Goal: Contribute content

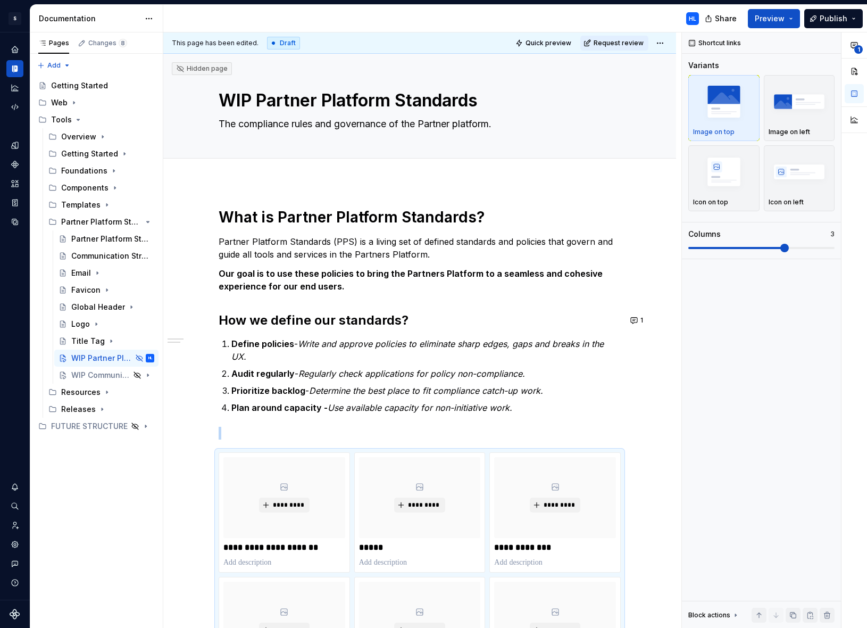
type textarea "*"
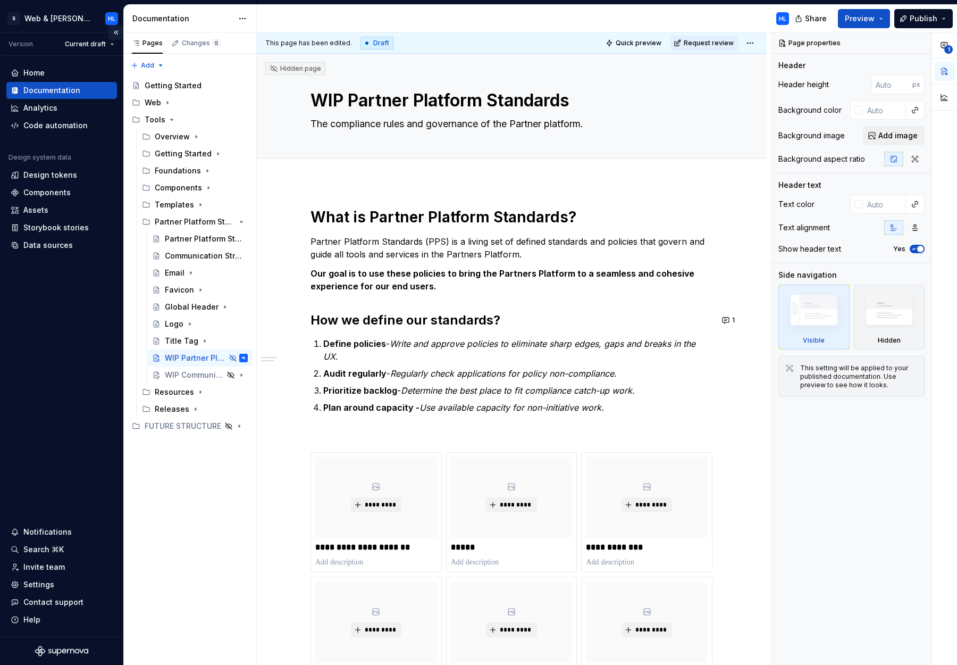
click at [116, 32] on button "Collapse sidebar" at bounding box center [115, 32] width 15 height 15
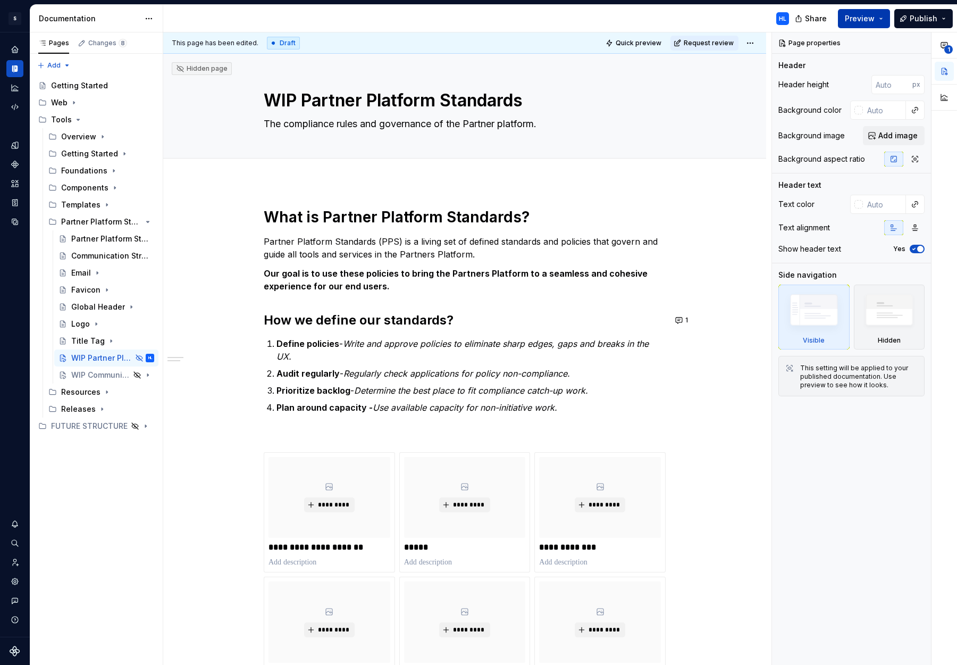
click at [866, 21] on button "Preview" at bounding box center [864, 18] width 52 height 19
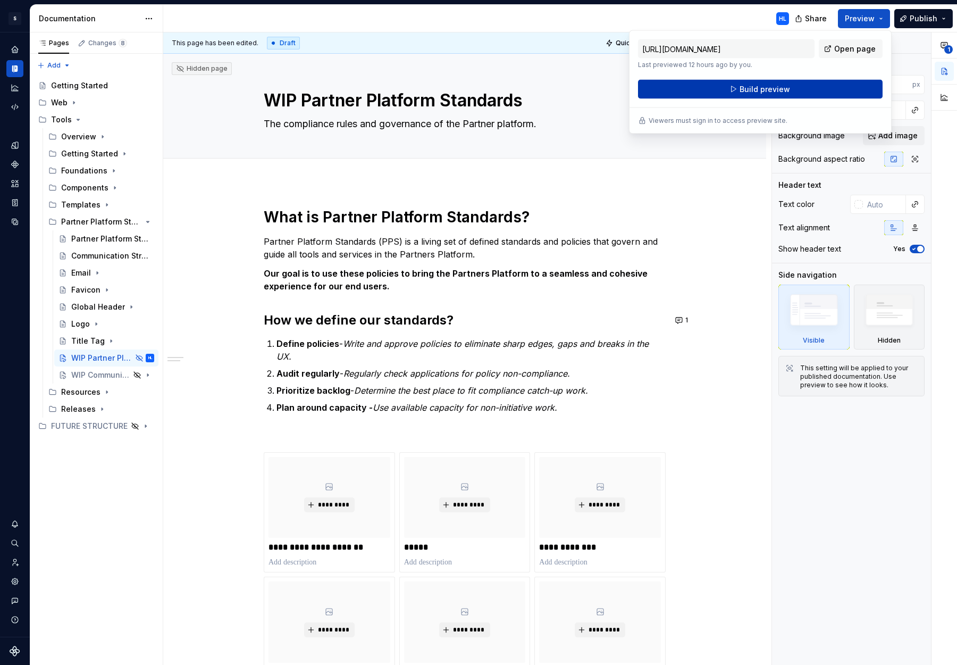
click at [774, 89] on span "Build preview" at bounding box center [765, 89] width 51 height 11
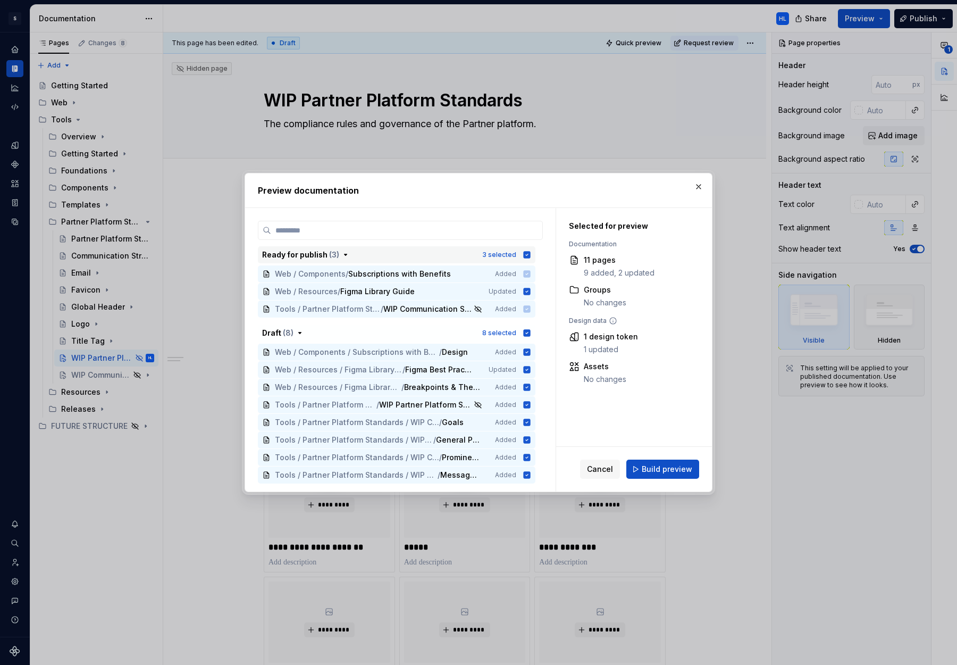
click at [531, 256] on icon "button" at bounding box center [527, 254] width 7 height 7
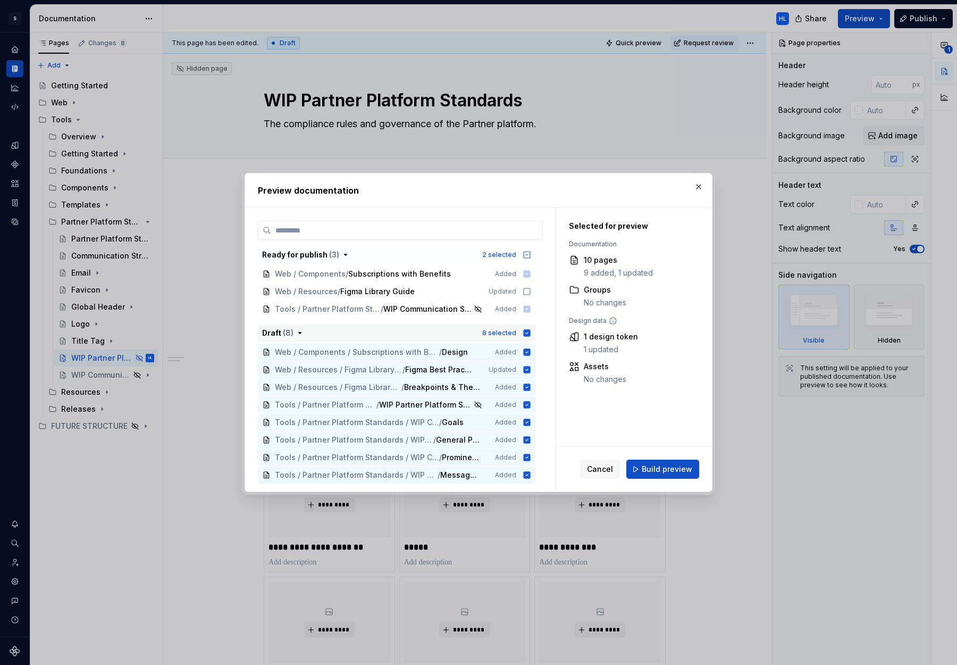
drag, startPoint x: 532, startPoint y: 332, endPoint x: 525, endPoint y: 333, distance: 7.0
click at [529, 333] on icon "button" at bounding box center [527, 332] width 7 height 7
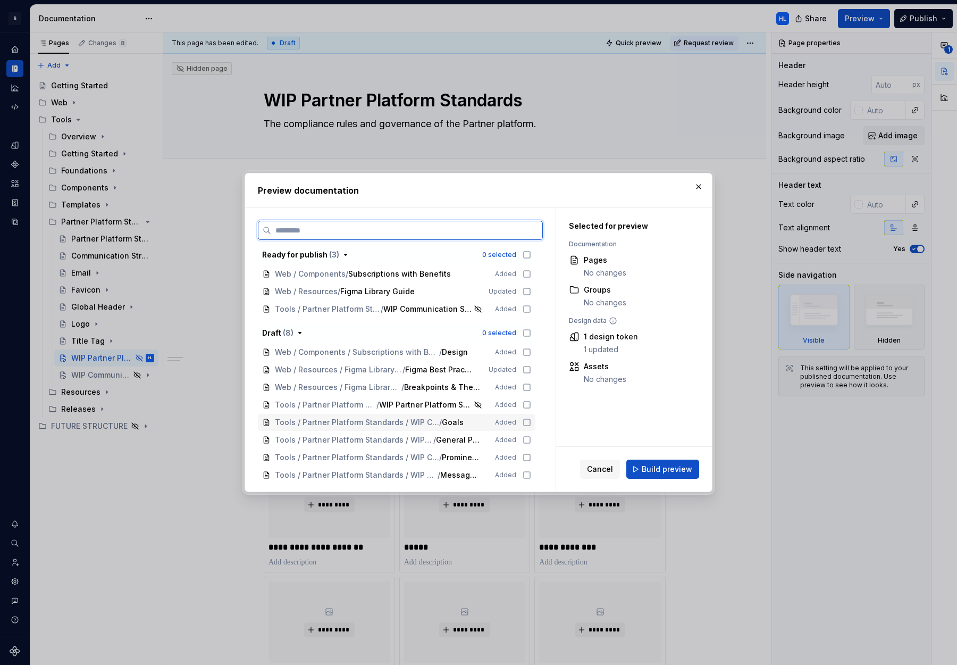
click at [531, 423] on icon at bounding box center [527, 422] width 9 height 9
click at [531, 441] on icon at bounding box center [527, 440] width 9 height 9
click at [531, 406] on icon at bounding box center [527, 404] width 9 height 9
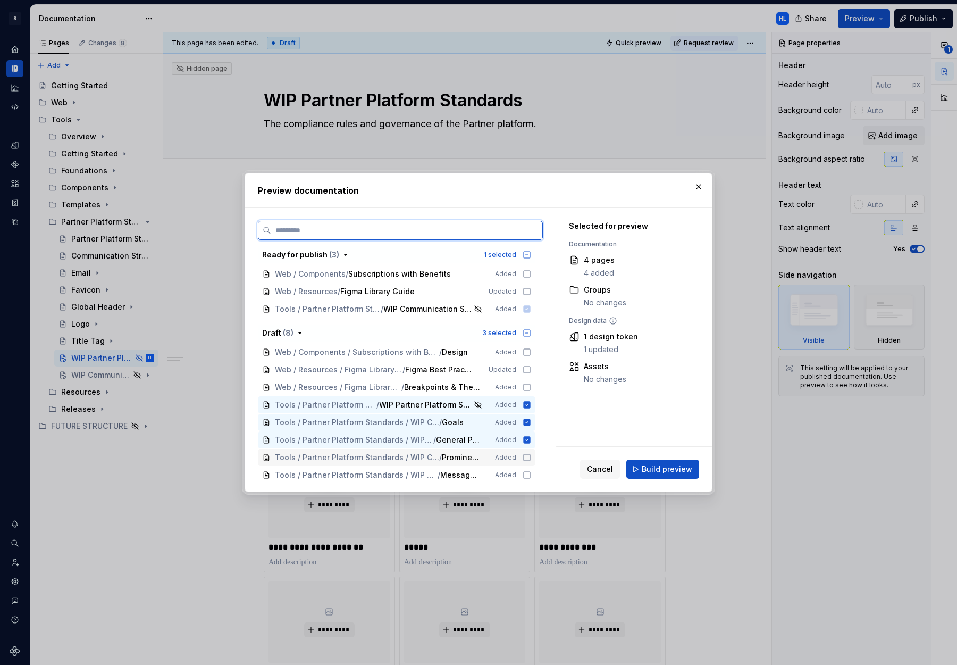
click at [531, 456] on icon at bounding box center [527, 457] width 9 height 9
click at [531, 475] on icon at bounding box center [527, 475] width 9 height 9
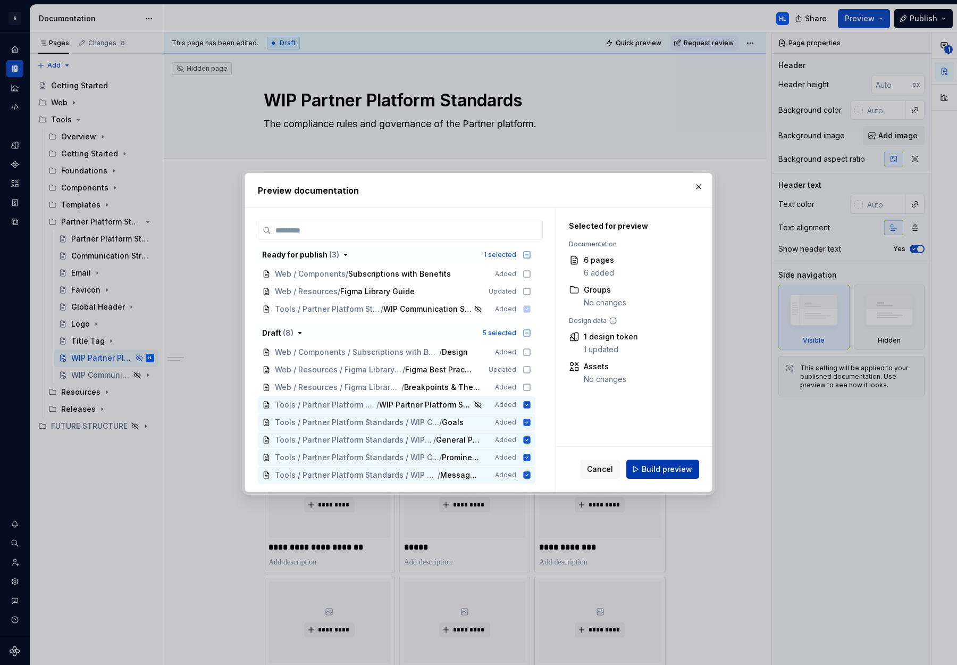
click at [680, 472] on span "Build preview" at bounding box center [667, 469] width 51 height 11
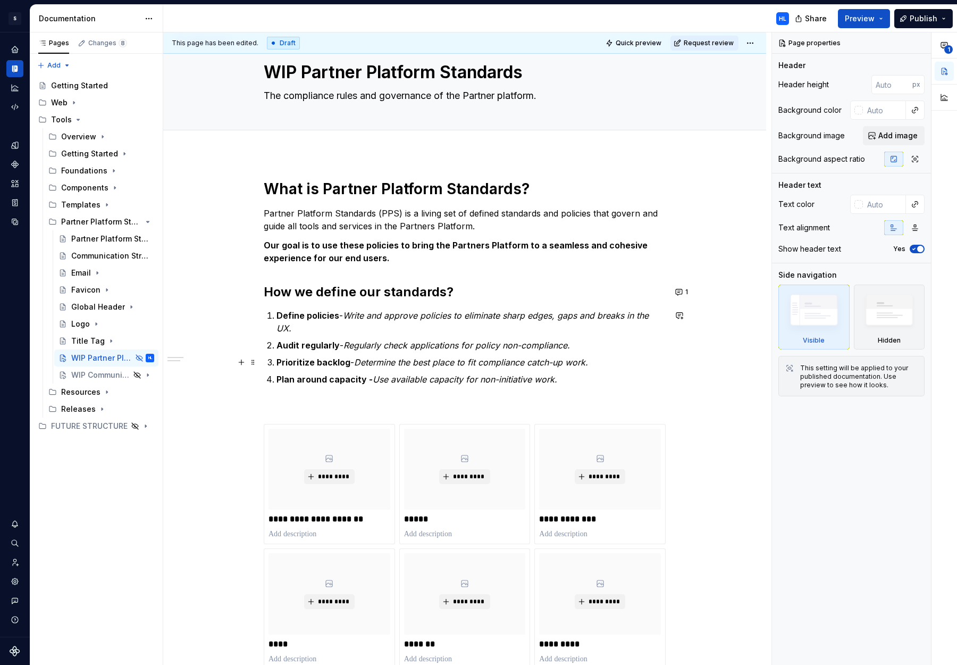
scroll to position [30, 0]
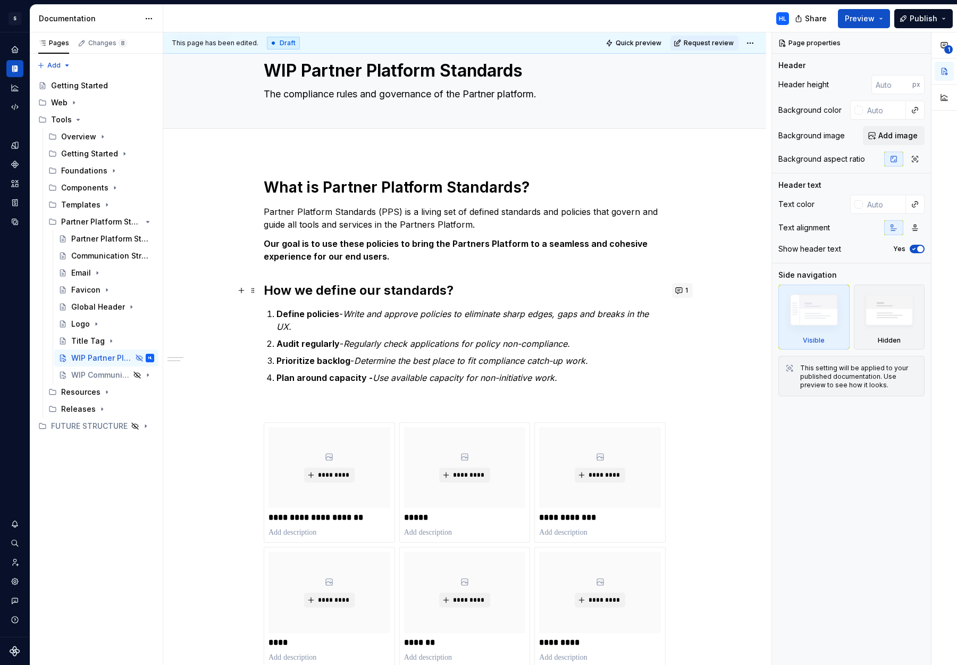
click at [687, 291] on button "1" at bounding box center [682, 290] width 21 height 15
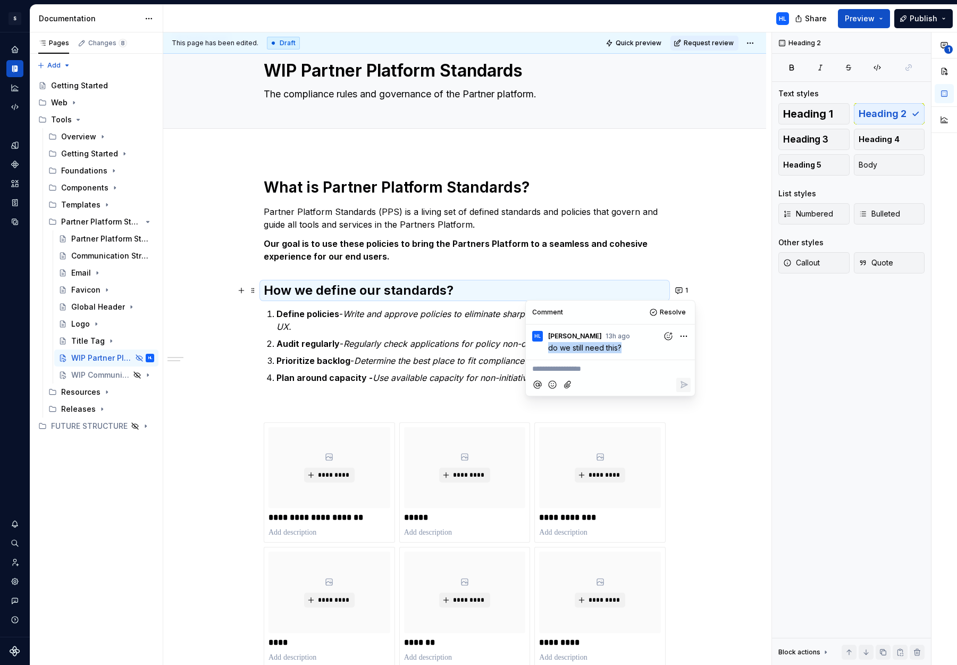
drag, startPoint x: 545, startPoint y: 347, endPoint x: 623, endPoint y: 353, distance: 78.4
click at [623, 353] on div "HL [PERSON_NAME] 13h ago do we still need this?" at bounding box center [610, 339] width 161 height 30
click at [607, 231] on div "**********" at bounding box center [465, 440] width 402 height 525
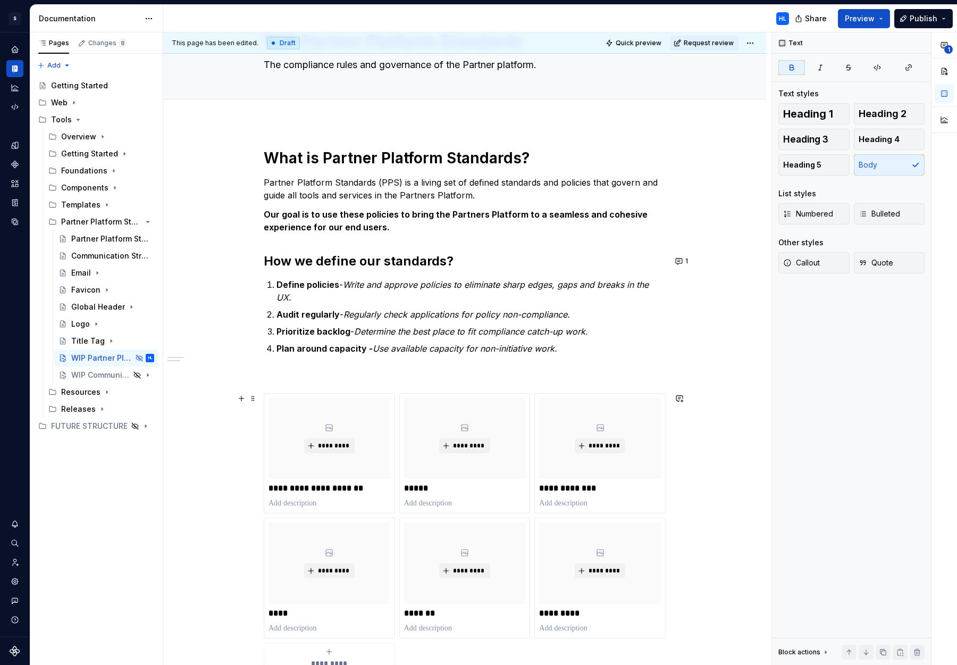
scroll to position [61, 0]
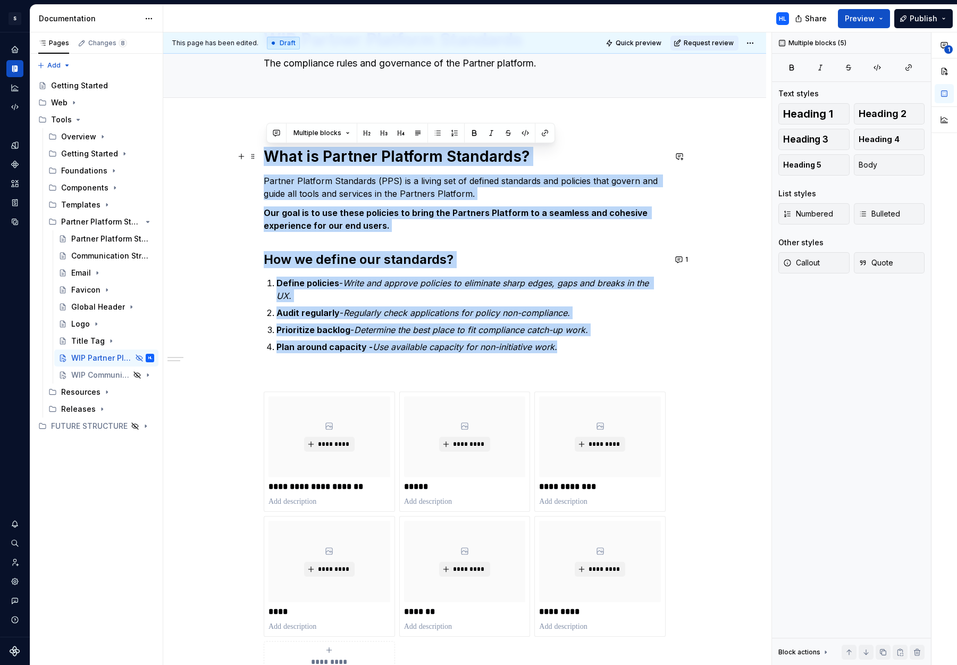
drag, startPoint x: 561, startPoint y: 307, endPoint x: 266, endPoint y: 155, distance: 330.9
click at [266, 155] on div "**********" at bounding box center [465, 409] width 402 height 525
click at [537, 256] on h2 "How we define our standards?" at bounding box center [465, 259] width 402 height 17
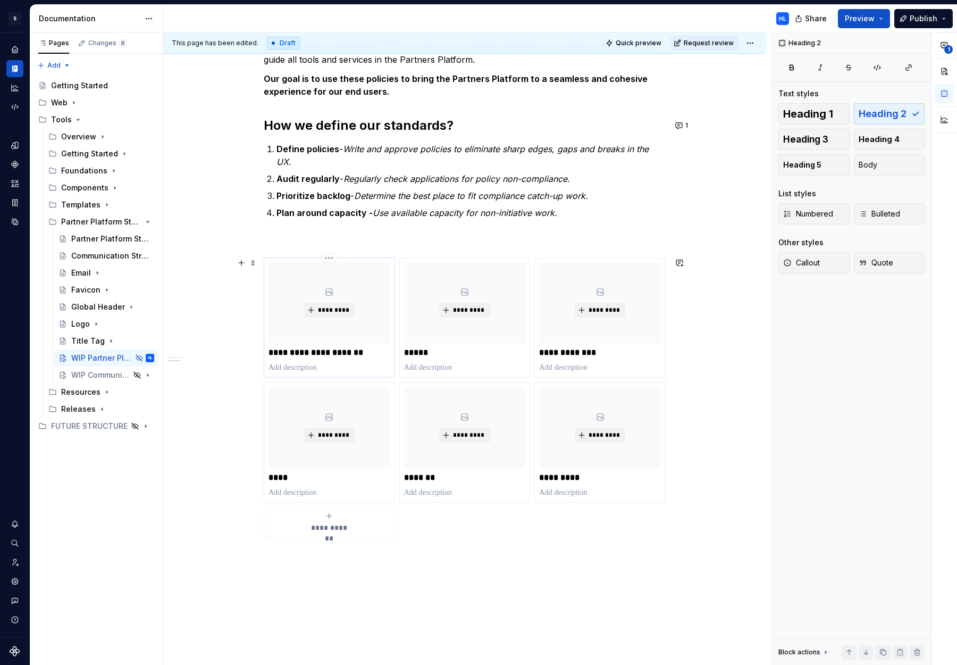
scroll to position [195, 0]
click at [79, 274] on div "Email" at bounding box center [81, 273] width 20 height 11
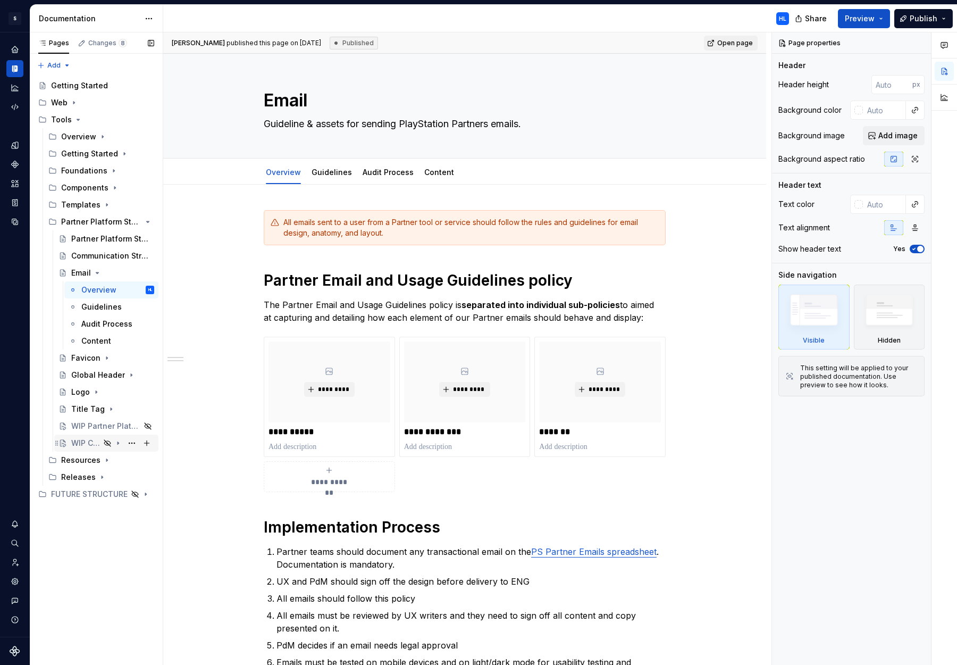
click at [99, 445] on div "WIP Communication Strategy" at bounding box center [85, 443] width 29 height 11
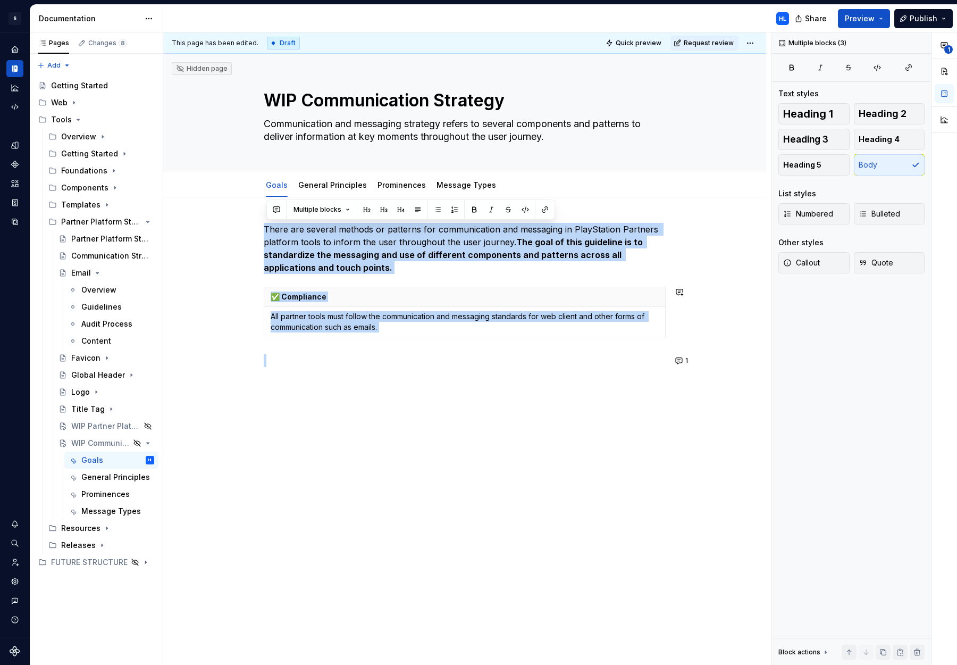
drag, startPoint x: 273, startPoint y: 231, endPoint x: 485, endPoint y: 341, distance: 239.3
click at [485, 341] on div "There are several methods or patterns for communication and messaging in PlaySt…" at bounding box center [465, 295] width 402 height 144
click at [530, 258] on strong "The goal of this guideline is to standardize the messaging and use of different…" at bounding box center [454, 255] width 381 height 36
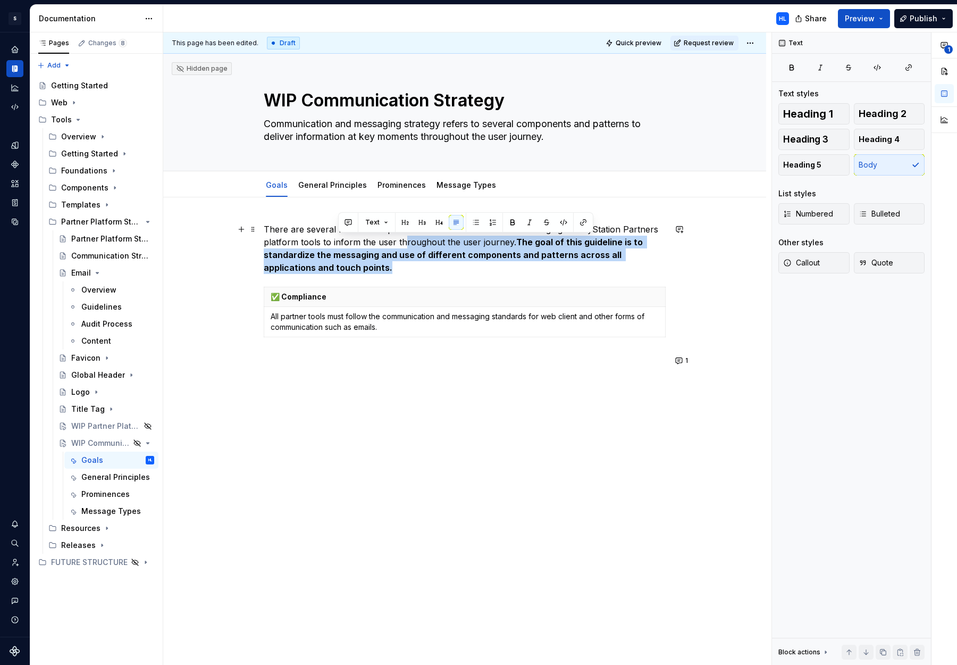
drag, startPoint x: 410, startPoint y: 268, endPoint x: 406, endPoint y: 246, distance: 22.1
click at [406, 246] on p "There are several methods or patterns for communication and messaging in PlaySt…" at bounding box center [465, 248] width 402 height 51
click at [417, 254] on strong "The goal of this guideline is to standardize the messaging and use of different…" at bounding box center [454, 255] width 381 height 36
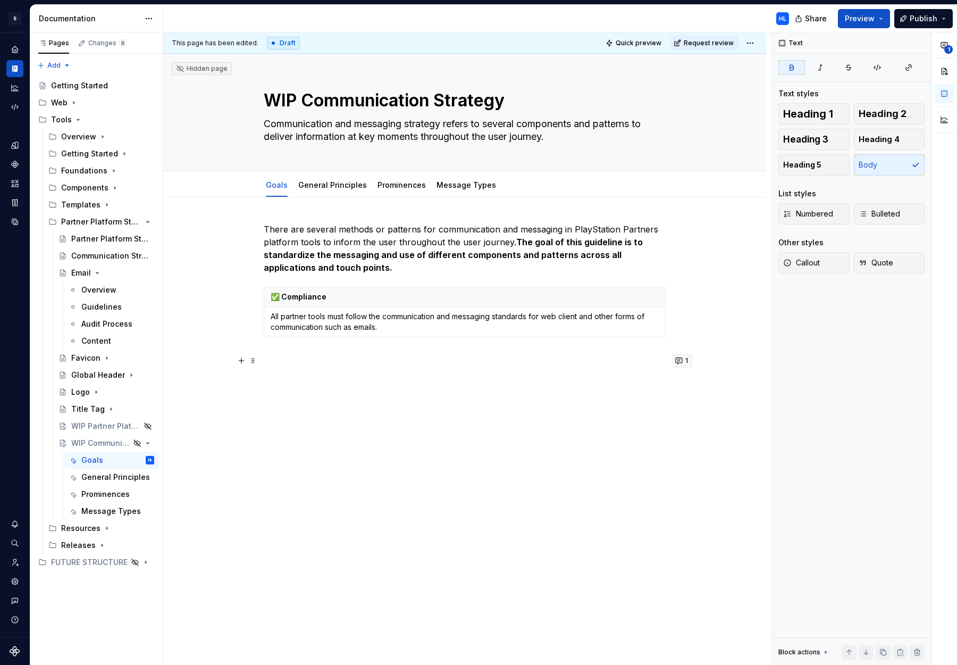
click at [684, 361] on button "1" at bounding box center [682, 360] width 21 height 15
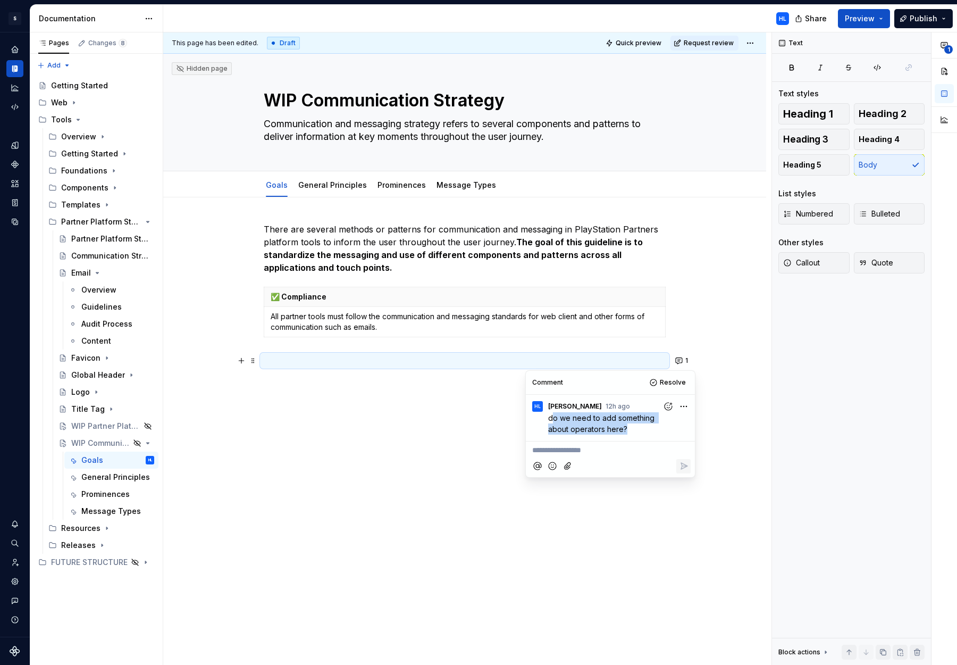
drag, startPoint x: 619, startPoint y: 421, endPoint x: 558, endPoint y: 420, distance: 60.7
click at [554, 418] on p "do we need to add something about operators here?" at bounding box center [613, 423] width 130 height 22
click at [572, 423] on p "do we need to add something about operators here?" at bounding box center [613, 423] width 130 height 22
click at [118, 154] on icon "Page tree" at bounding box center [118, 154] width 1 height 3
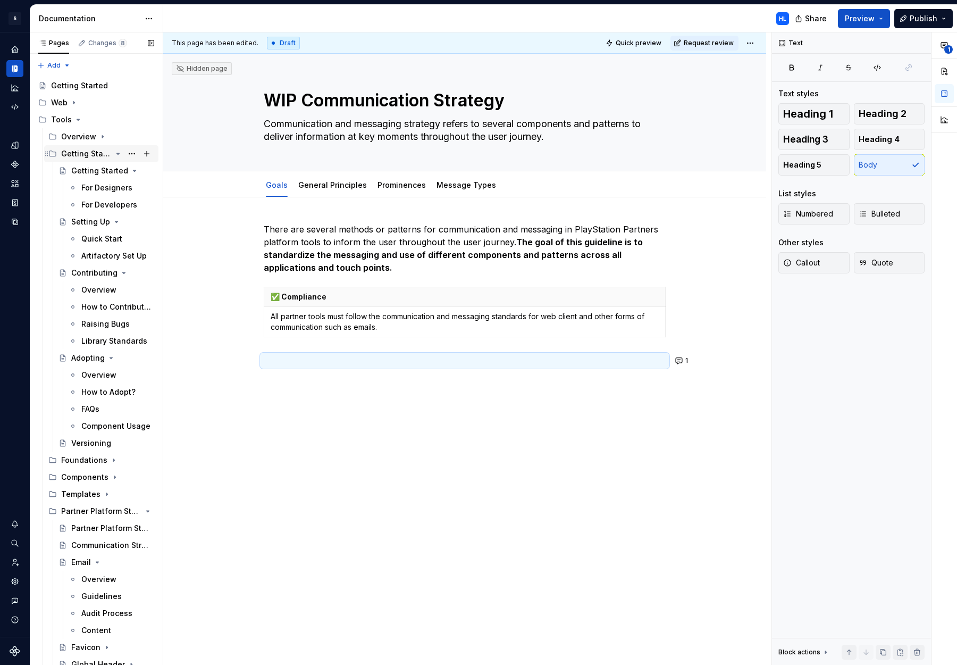
drag, startPoint x: 117, startPoint y: 156, endPoint x: 114, endPoint y: 148, distance: 8.1
click at [117, 155] on icon "Page tree" at bounding box center [118, 153] width 9 height 9
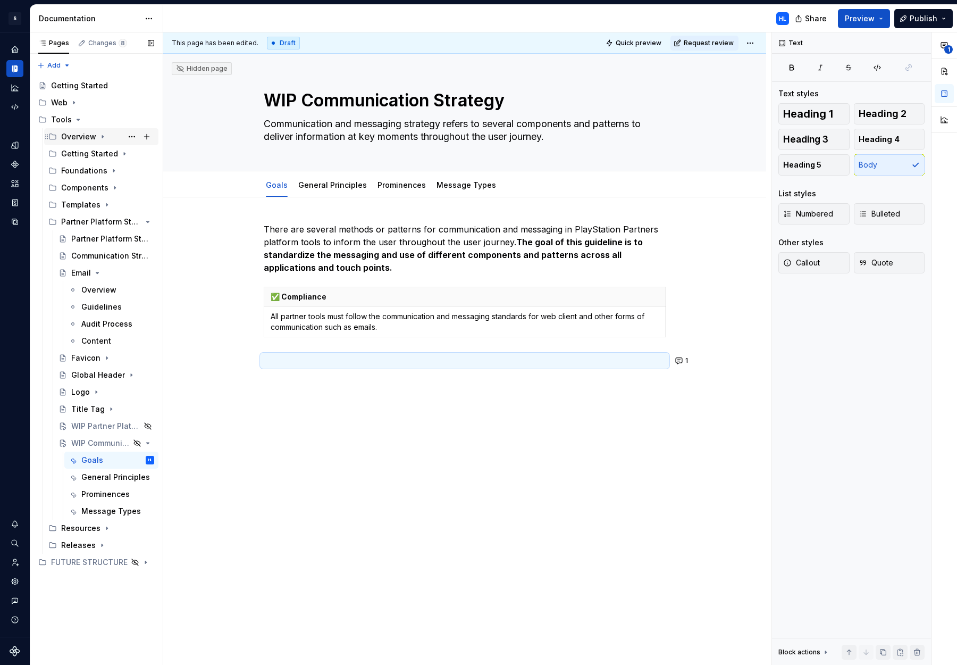
click at [100, 138] on icon "Page tree" at bounding box center [102, 136] width 9 height 9
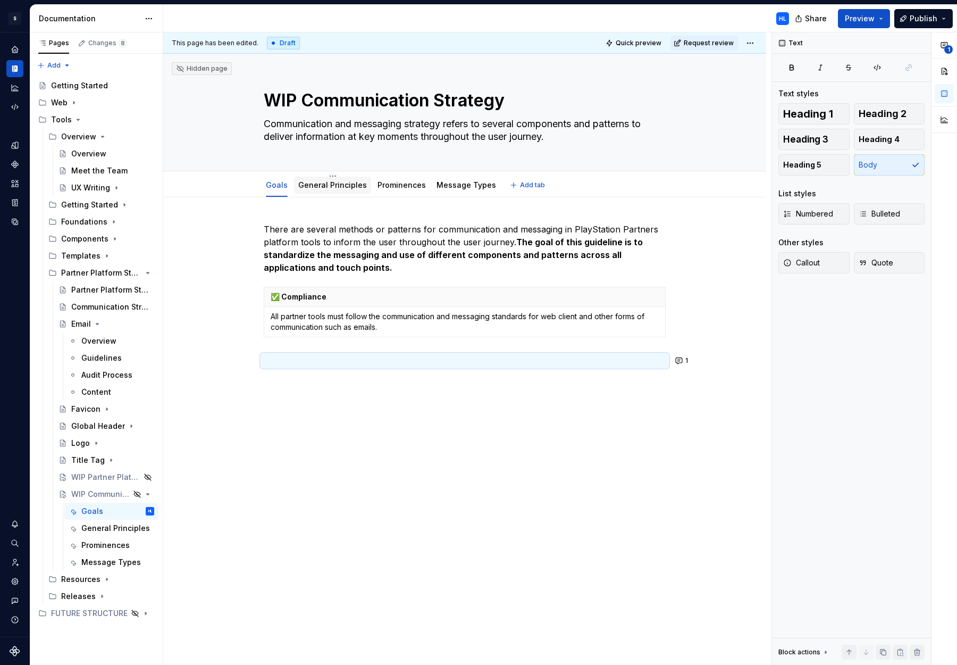
click at [325, 188] on link "General Principles" at bounding box center [332, 184] width 69 height 9
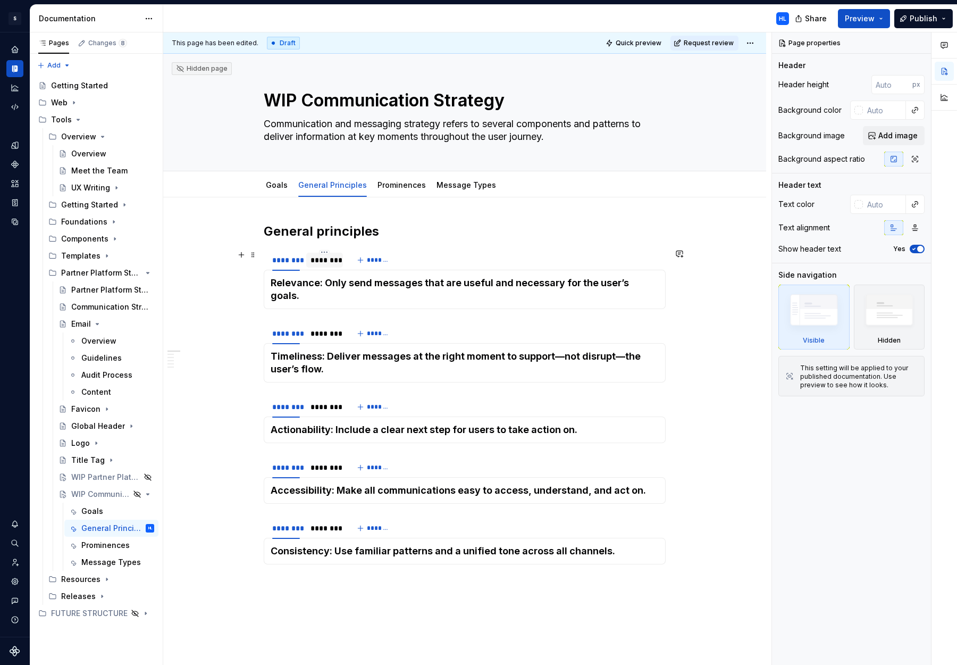
click at [319, 261] on div "********" at bounding box center [325, 260] width 28 height 11
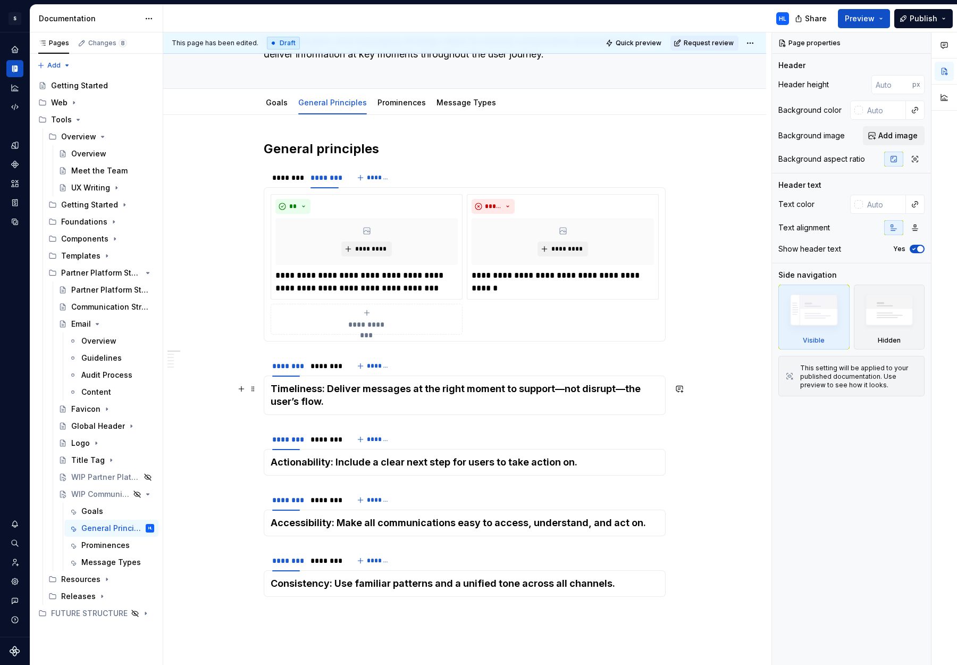
scroll to position [105, 0]
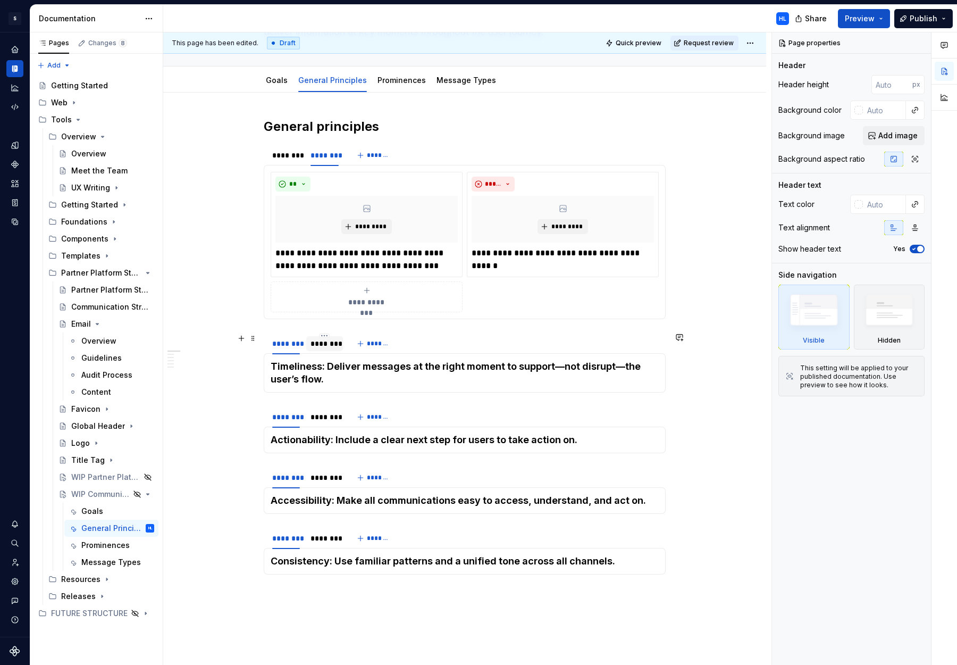
click at [337, 351] on div "********" at bounding box center [324, 343] width 36 height 17
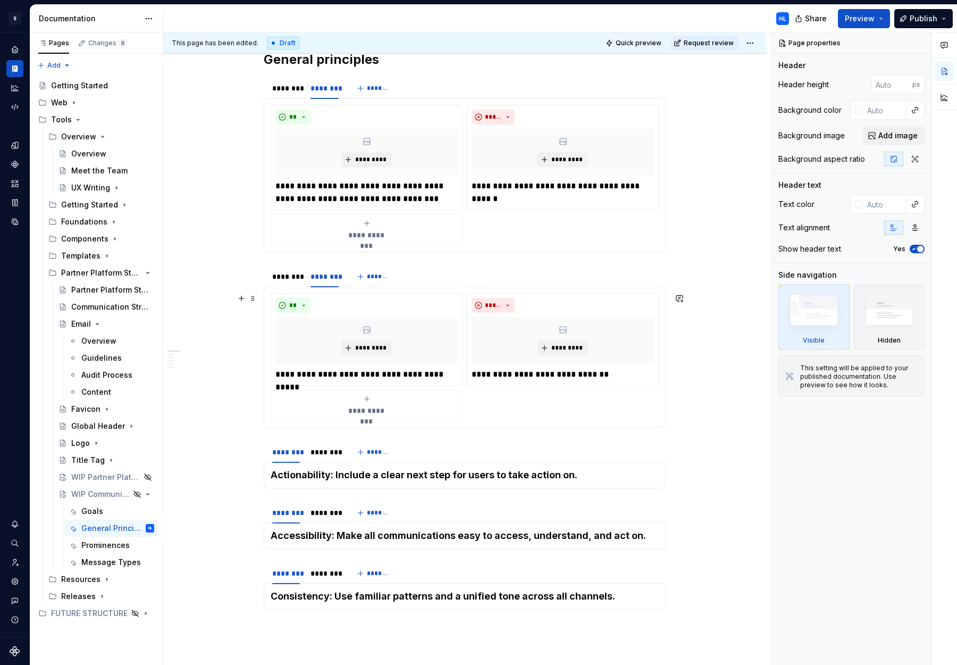
scroll to position [181, 0]
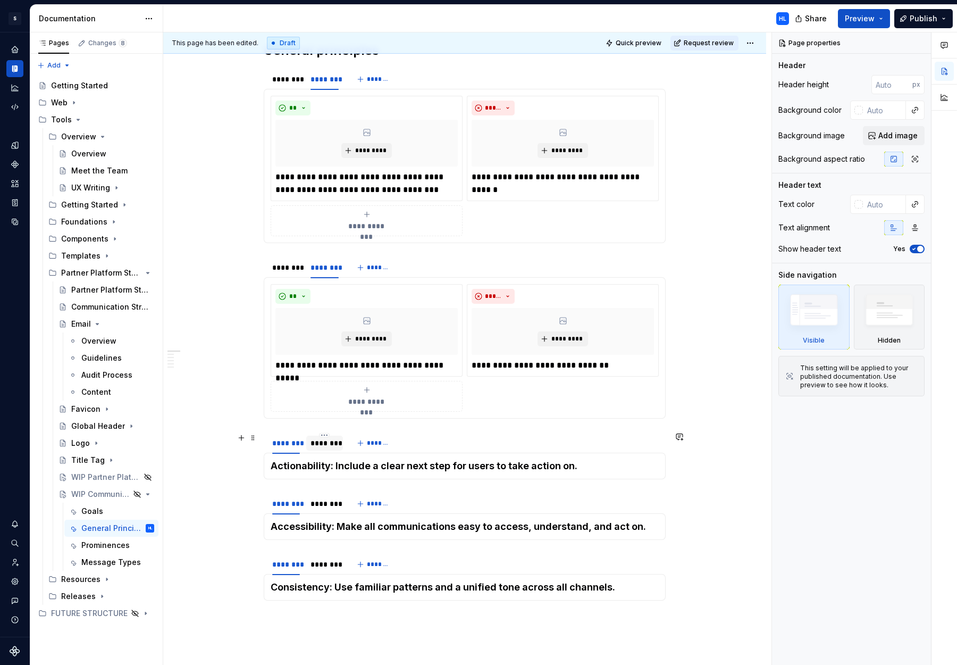
click at [327, 446] on div "********" at bounding box center [325, 443] width 28 height 11
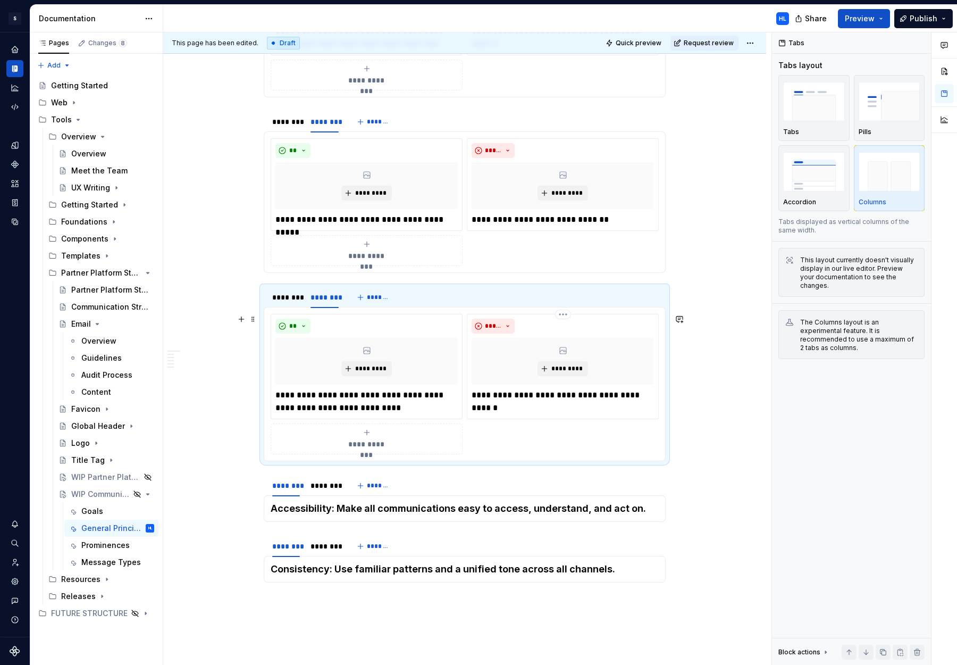
scroll to position [343, 0]
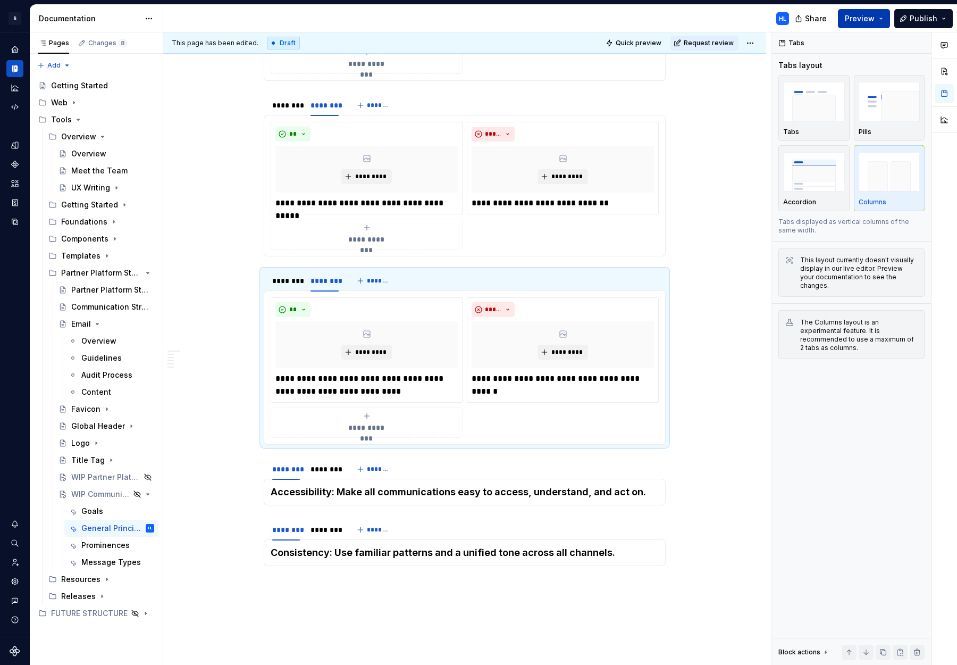
click at [866, 18] on button "Preview" at bounding box center [864, 18] width 52 height 19
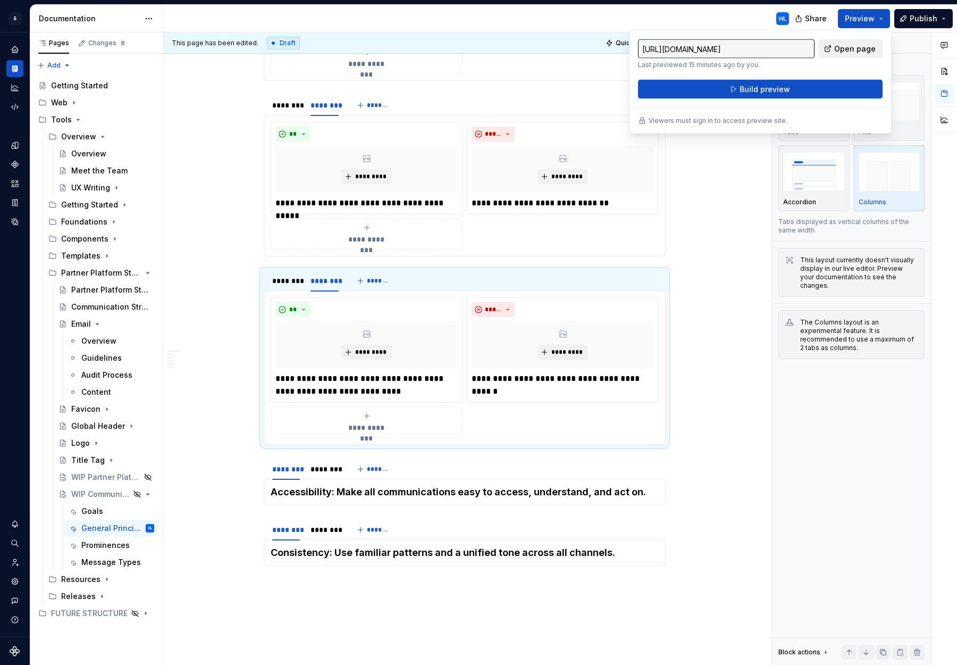
click at [857, 52] on span "Open page" at bounding box center [854, 49] width 41 height 11
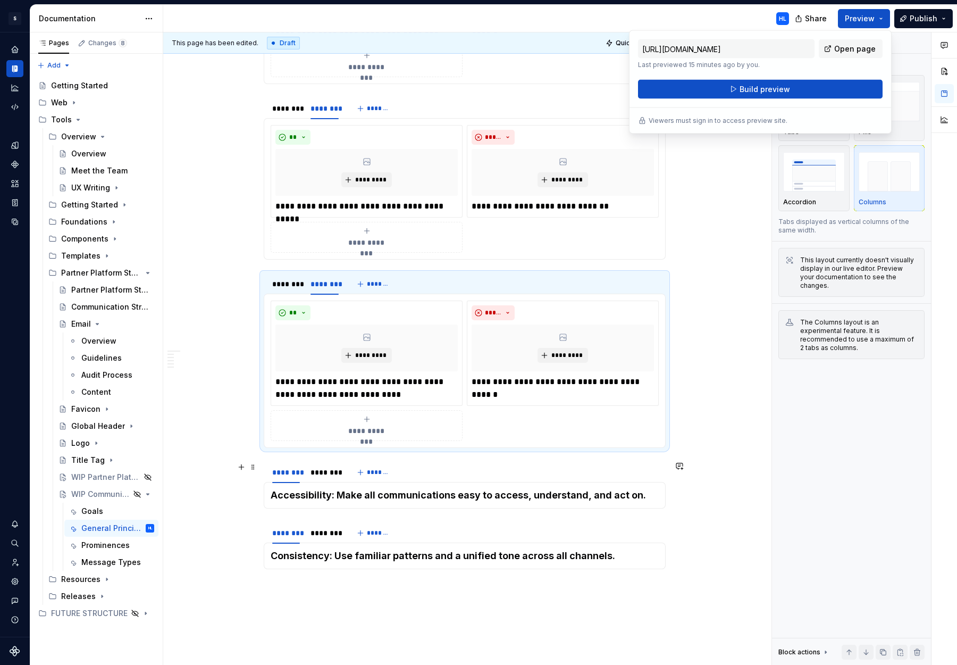
scroll to position [373, 0]
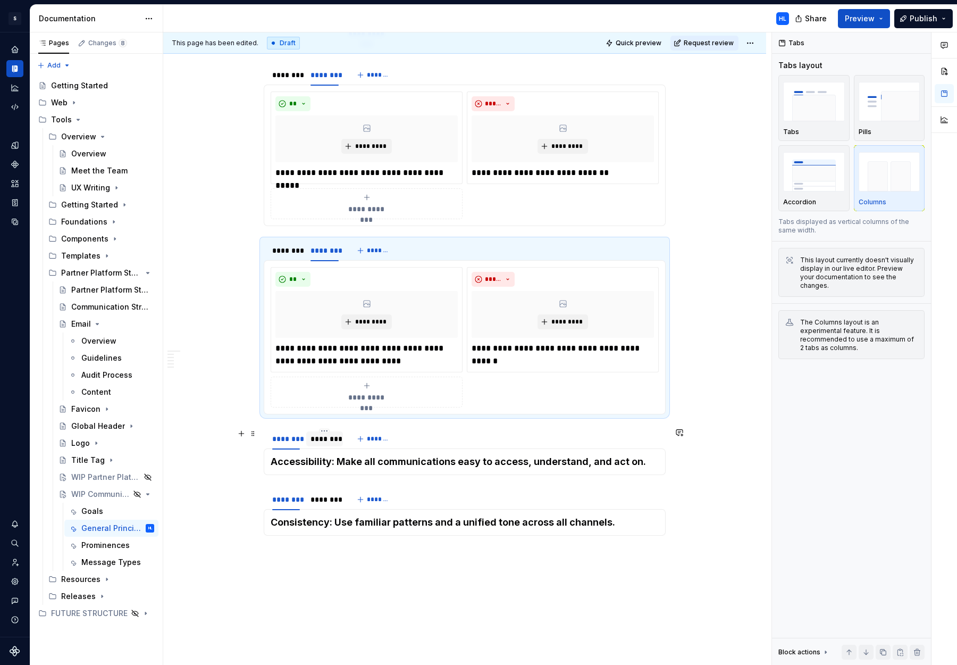
click at [332, 443] on div "********" at bounding box center [325, 438] width 28 height 11
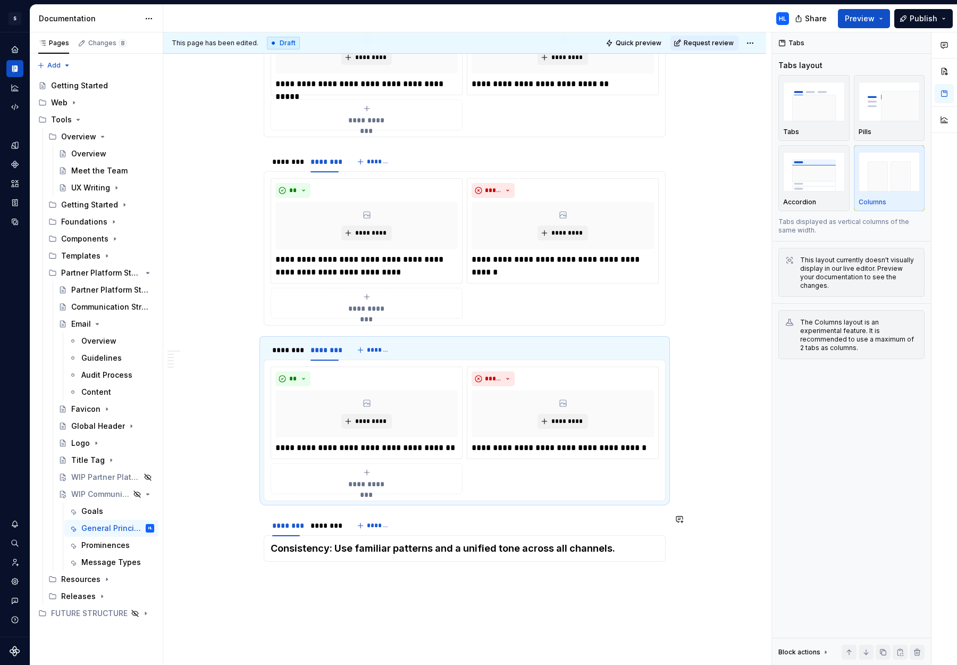
scroll to position [480, 0]
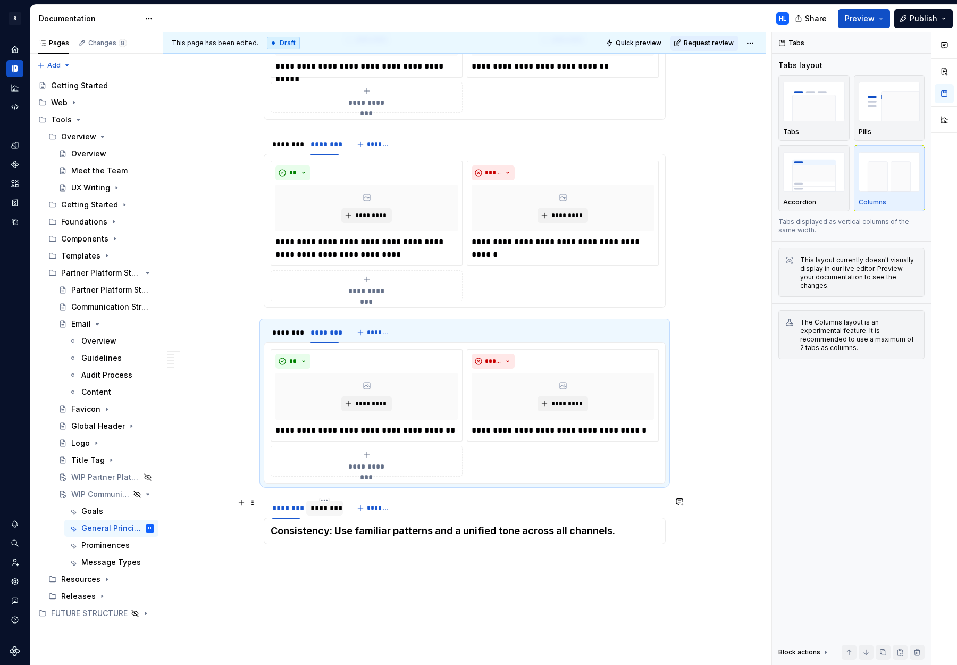
click at [330, 507] on div "********" at bounding box center [325, 508] width 28 height 11
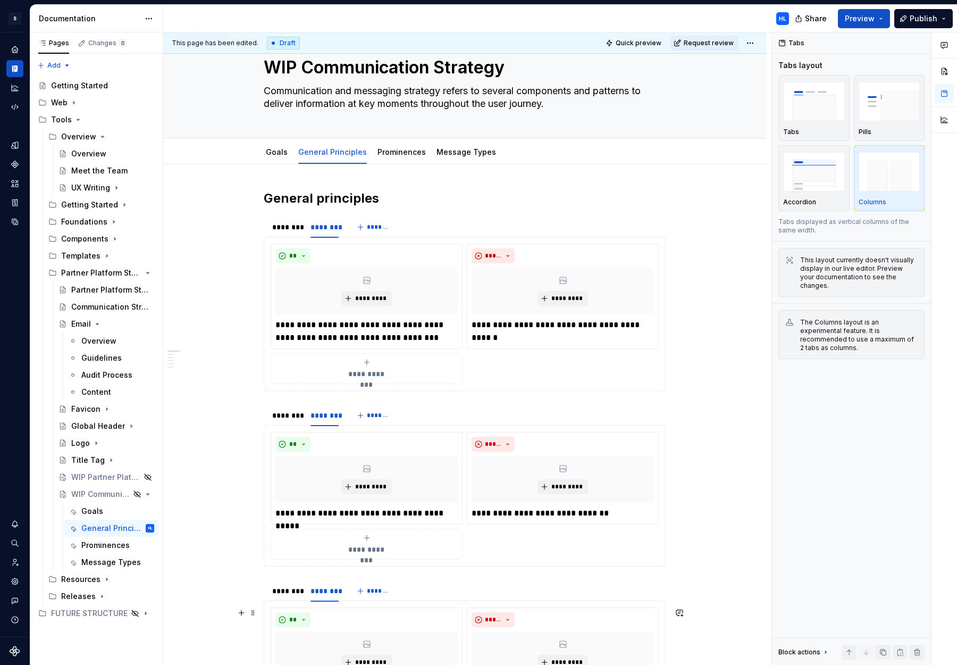
scroll to position [0, 0]
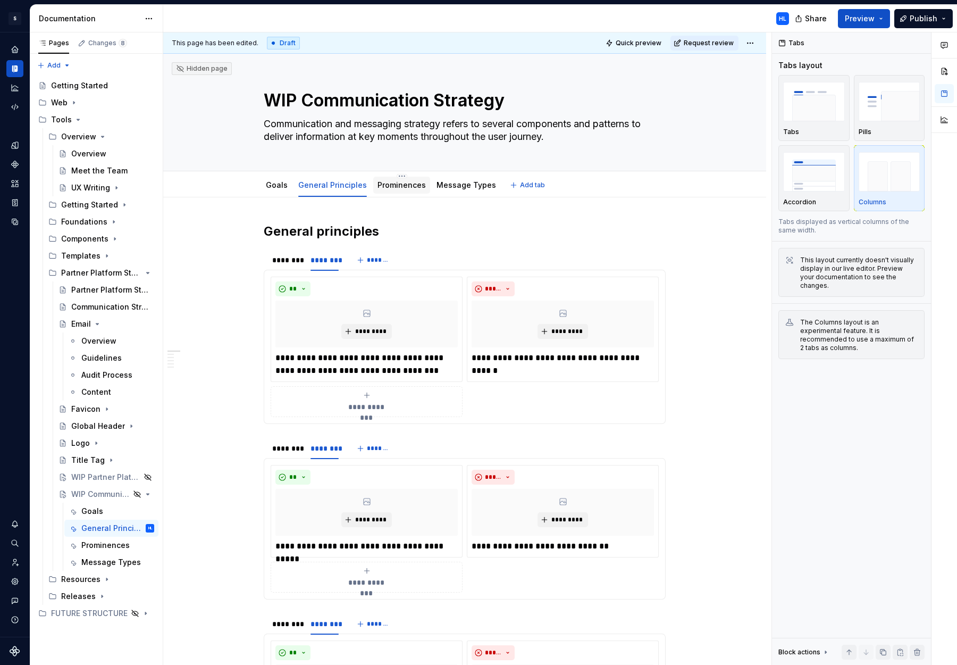
click at [399, 186] on link "Prominences" at bounding box center [402, 184] width 48 height 9
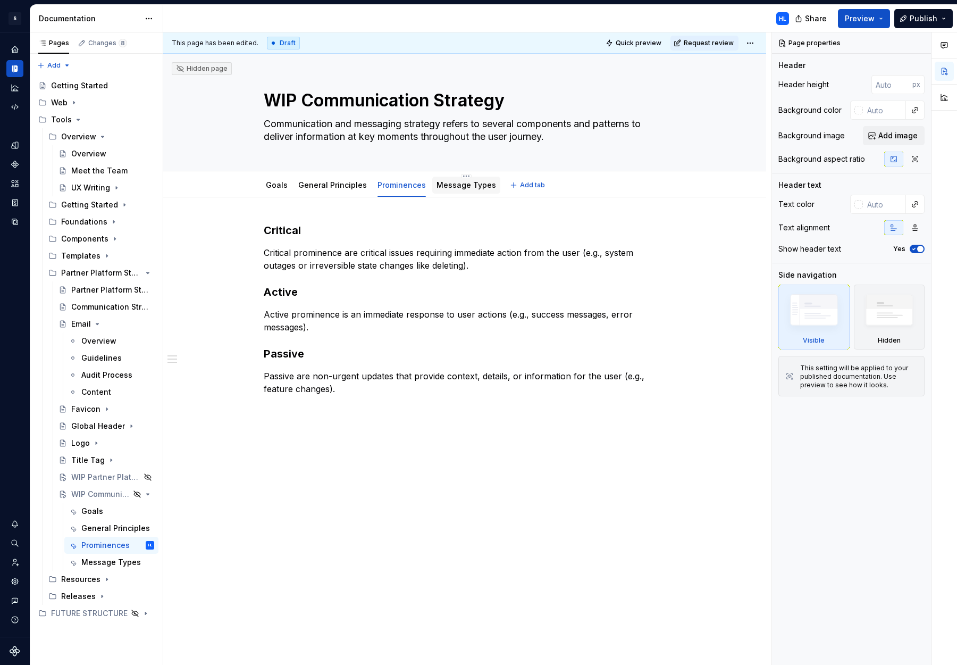
click at [457, 189] on link "Message Types" at bounding box center [467, 184] width 60 height 9
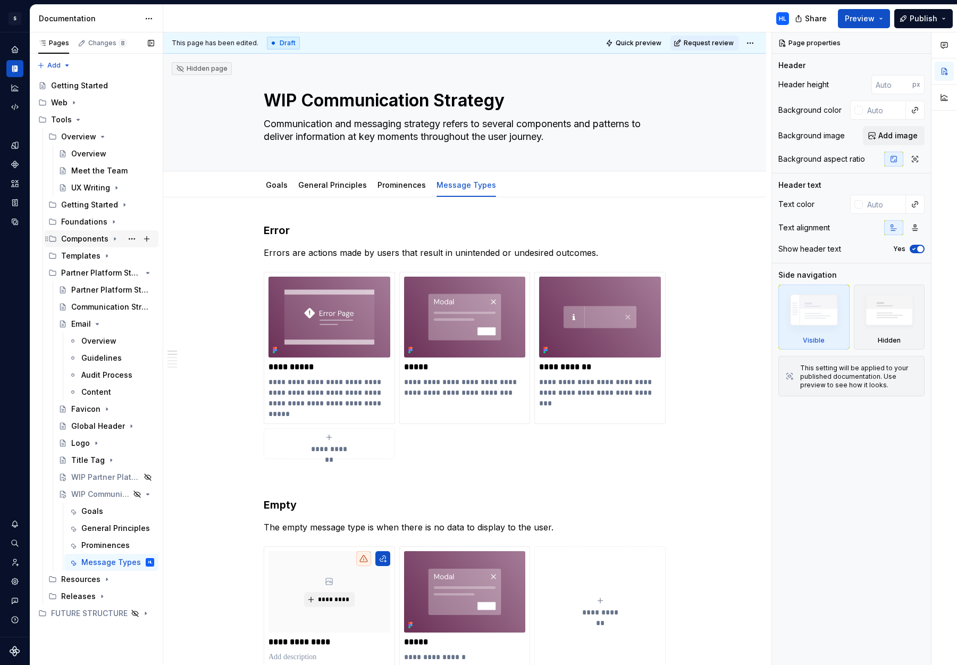
click at [112, 240] on icon "Page tree" at bounding box center [115, 239] width 9 height 9
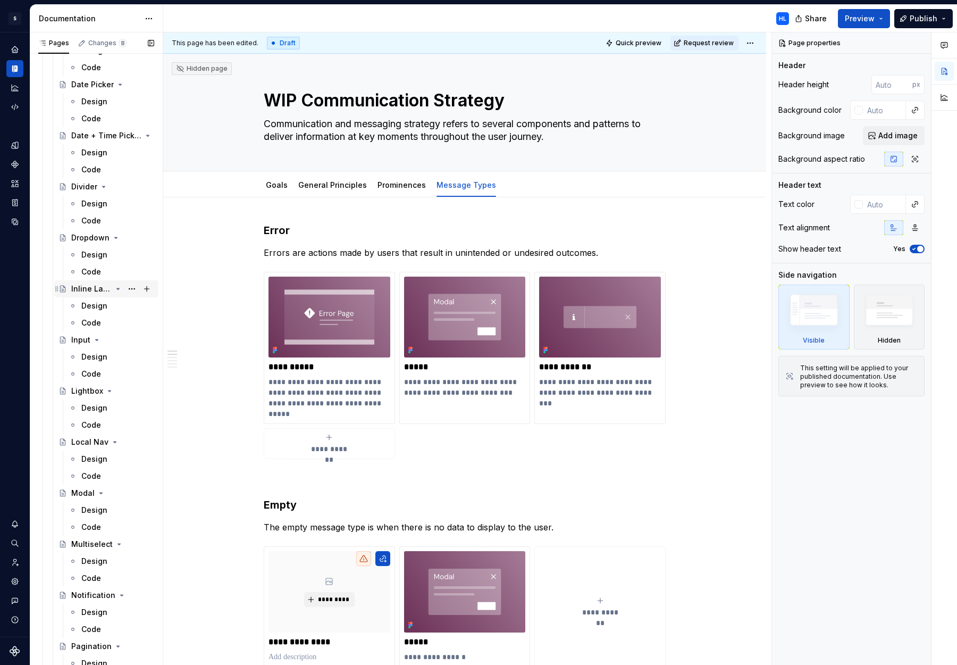
scroll to position [464, 0]
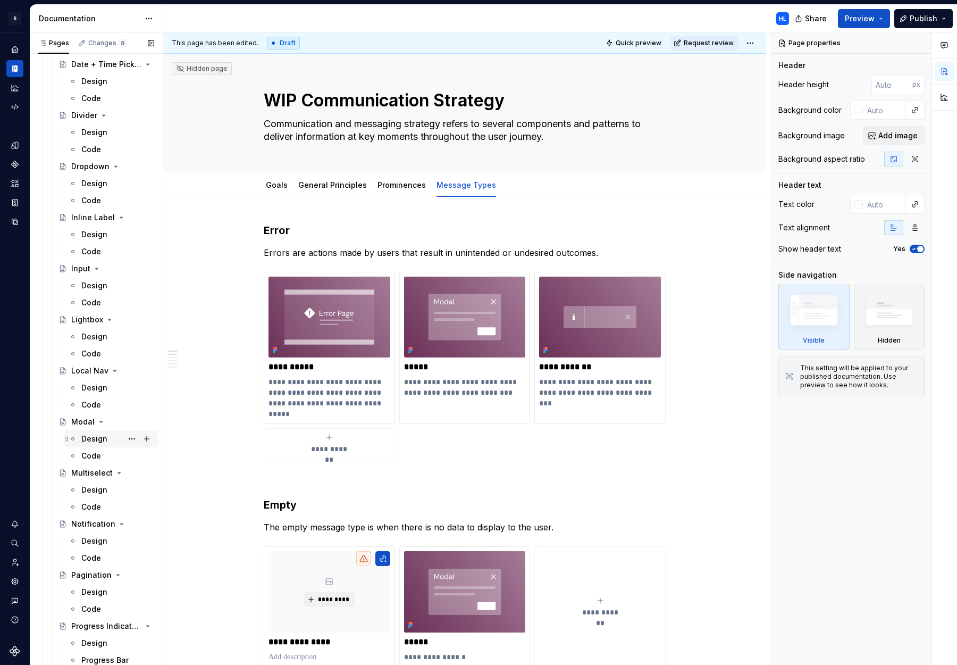
click at [98, 442] on div "Design" at bounding box center [94, 438] width 26 height 11
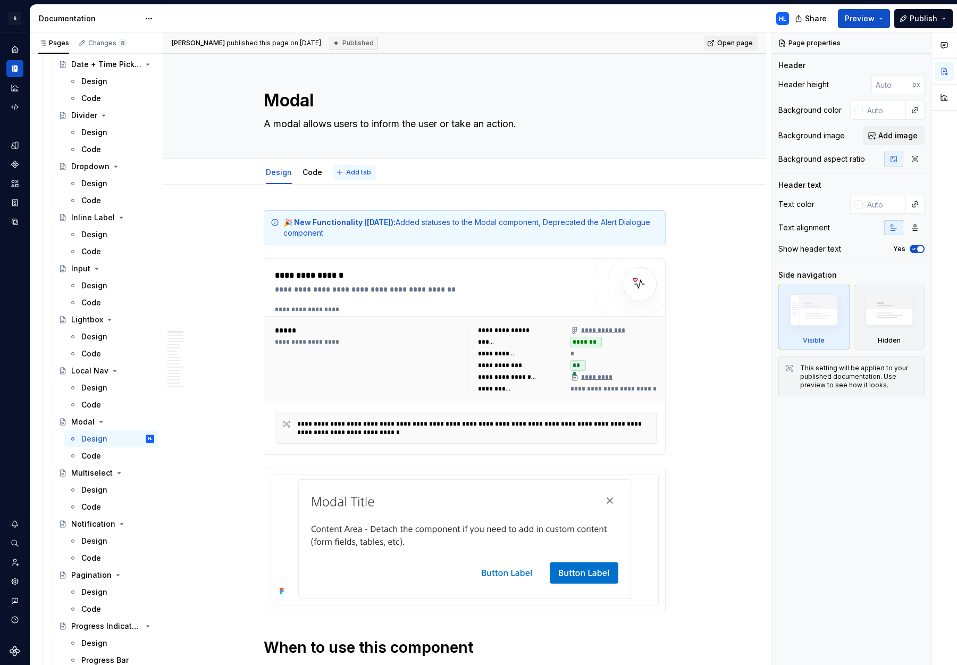
click at [365, 178] on button "Add tab" at bounding box center [354, 172] width 43 height 15
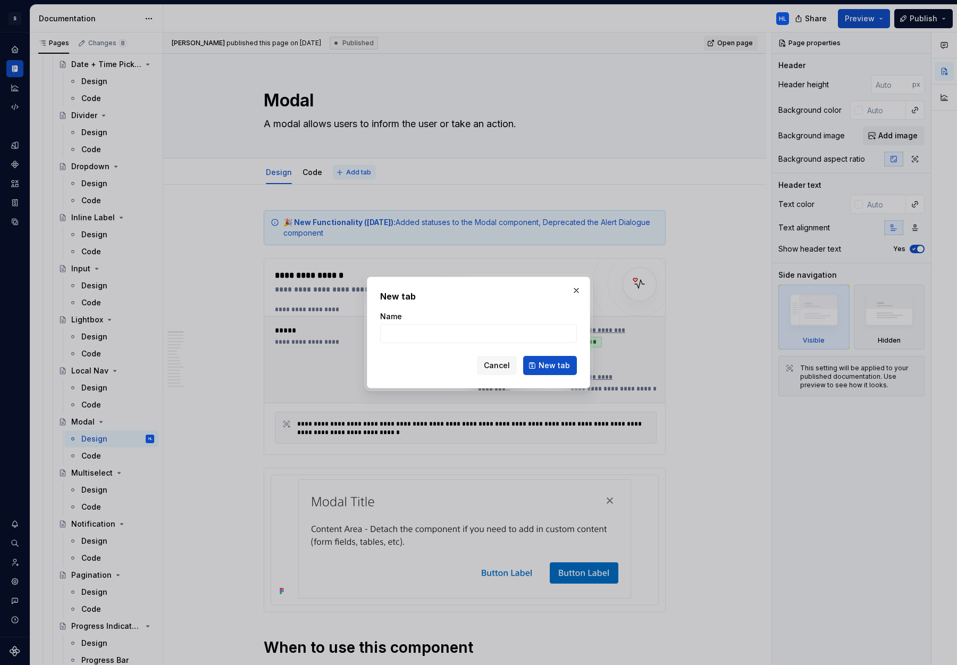
type textarea "*"
type input "Guidelines"
click at [567, 369] on span "New tab" at bounding box center [554, 365] width 31 height 11
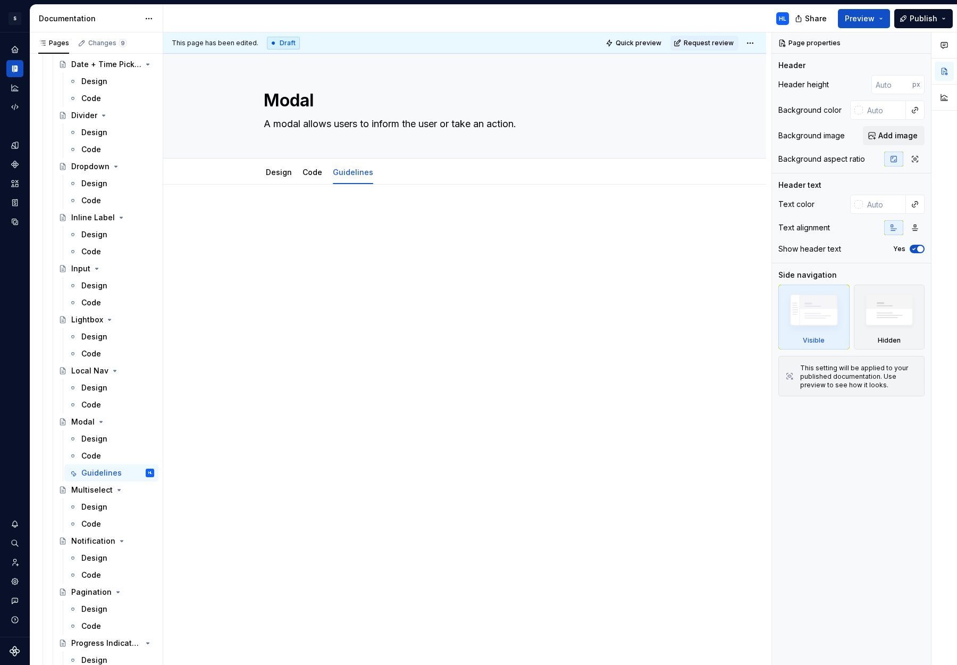
drag, startPoint x: 265, startPoint y: 41, endPoint x: 293, endPoint y: 44, distance: 28.3
click at [293, 44] on div "Draft" at bounding box center [283, 43] width 33 height 13
click at [294, 44] on div "This page has been edited. Draft Quick preview Request review" at bounding box center [464, 42] width 603 height 21
drag, startPoint x: 170, startPoint y: 44, endPoint x: 298, endPoint y: 44, distance: 127.6
click at [298, 44] on div "This page has been edited. Draft Quick preview Request review" at bounding box center [464, 42] width 603 height 21
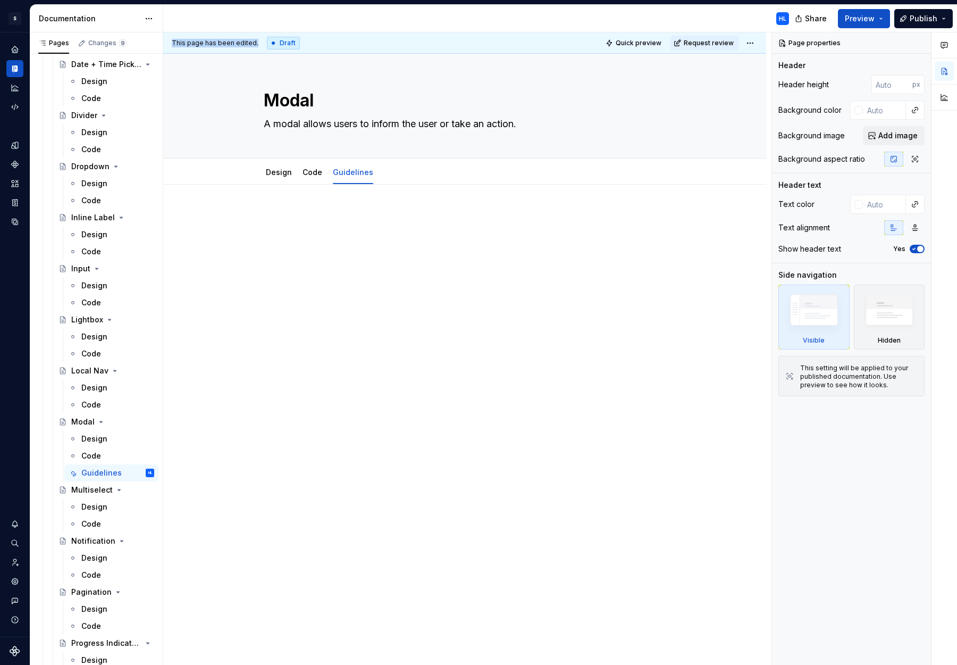
click at [298, 44] on div "This page has been edited. Draft Quick preview Request review" at bounding box center [464, 42] width 603 height 21
click at [360, 237] on div at bounding box center [465, 230] width 402 height 40
click at [866, 20] on button "Publish" at bounding box center [924, 18] width 59 height 19
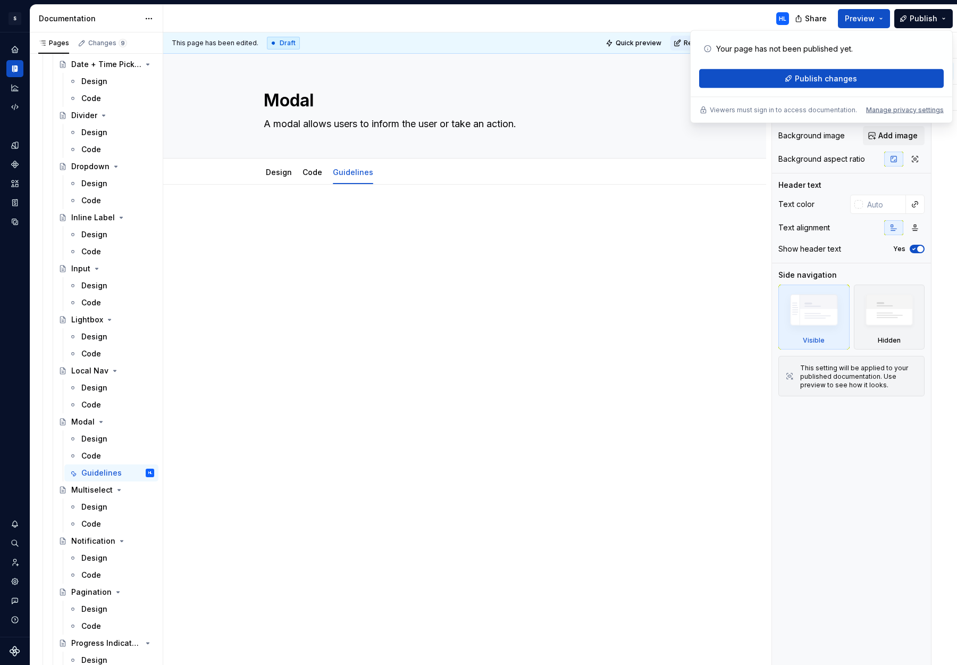
click at [724, 18] on div "HL" at bounding box center [480, 19] width 635 height 28
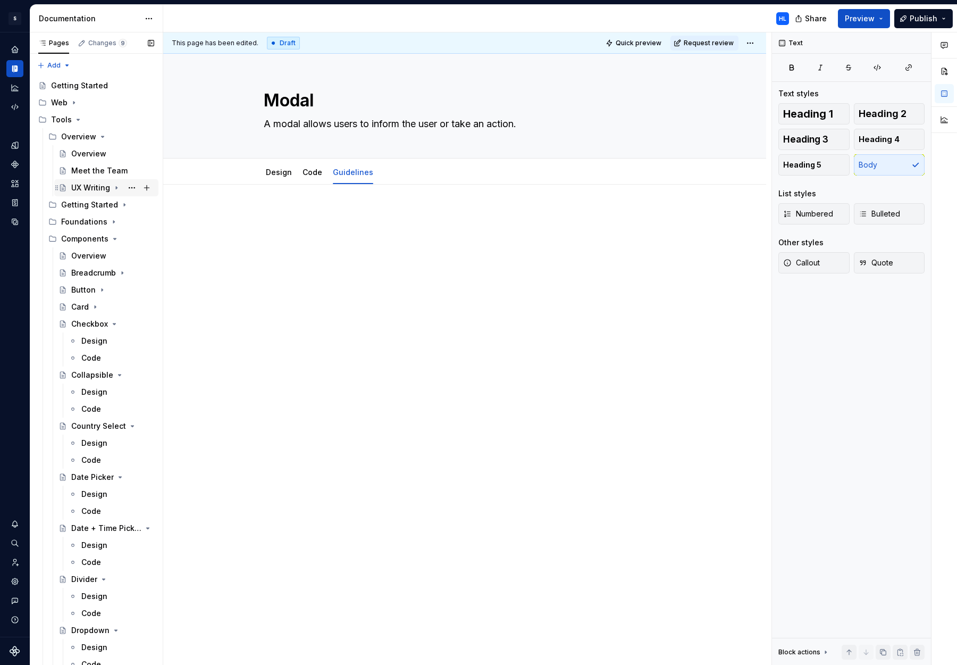
click at [100, 186] on div "UX Writing" at bounding box center [90, 187] width 39 height 11
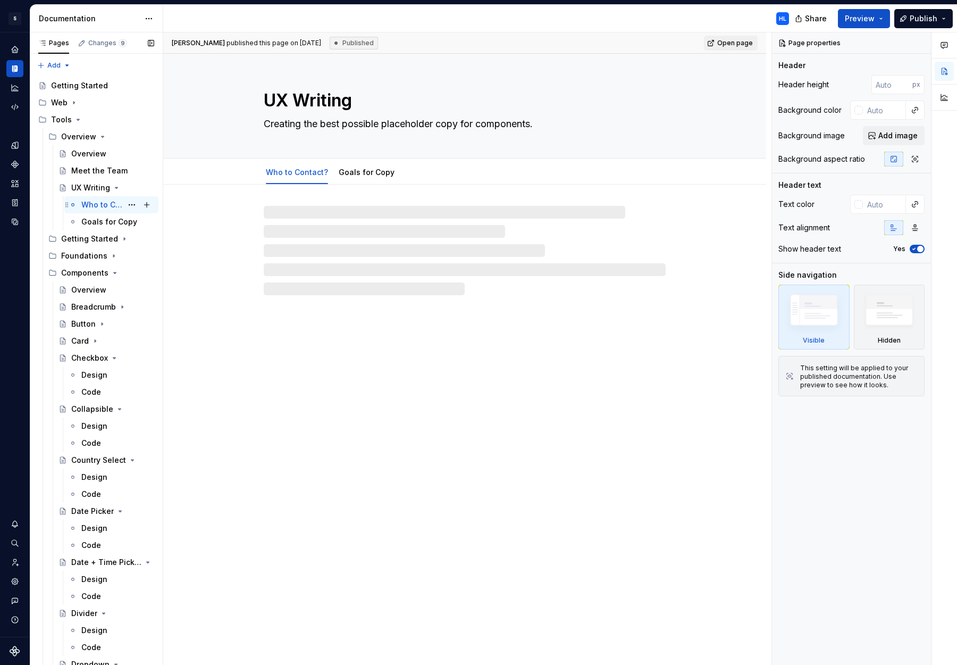
click at [98, 208] on div "Who to Contact?" at bounding box center [101, 204] width 41 height 11
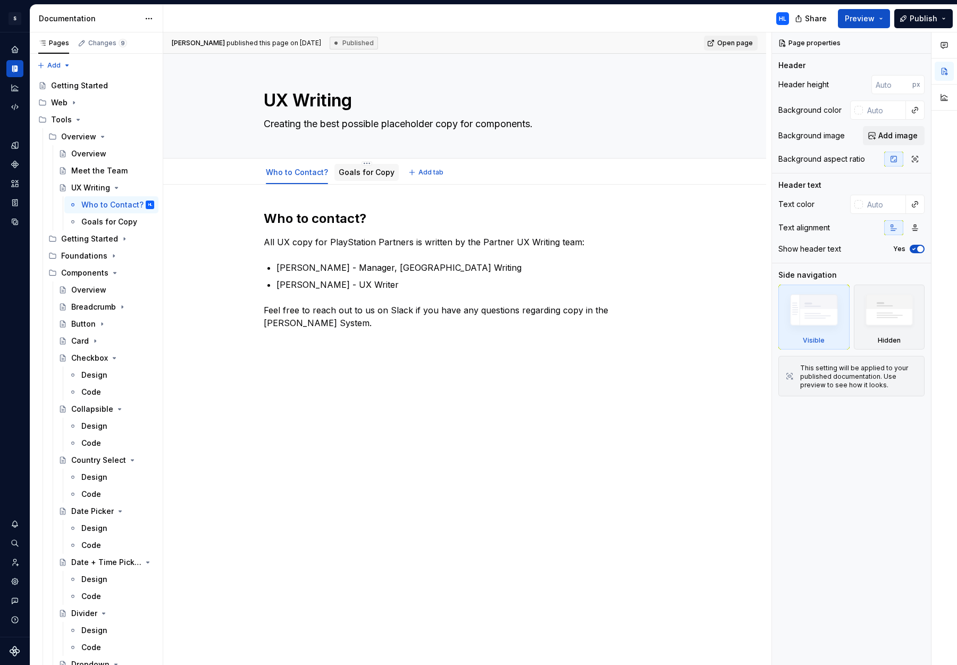
click at [365, 179] on div "Goals for Copy" at bounding box center [367, 172] width 64 height 17
click at [354, 177] on div "Goals for Copy" at bounding box center [367, 172] width 56 height 11
click at [109, 220] on div "Goals for Copy" at bounding box center [101, 221] width 41 height 11
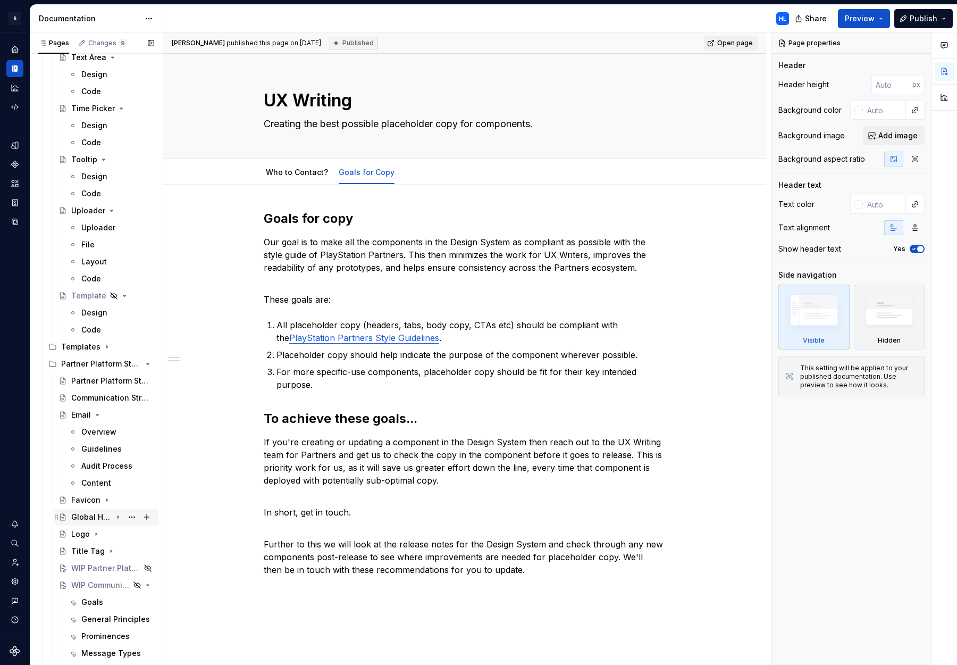
scroll to position [1928, 0]
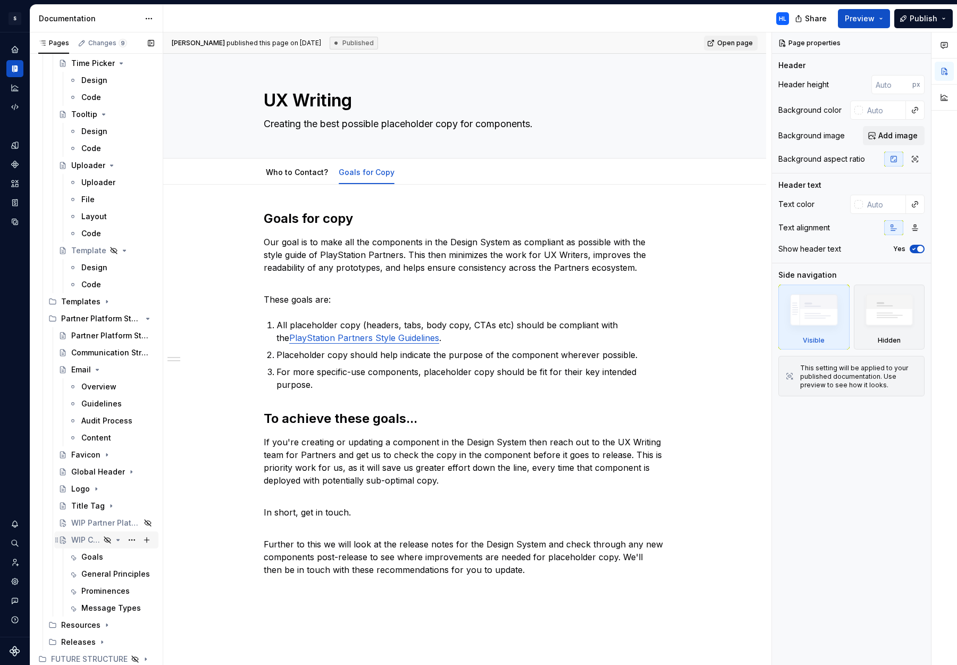
click at [83, 539] on div "WIP Communication Strategy" at bounding box center [85, 540] width 29 height 11
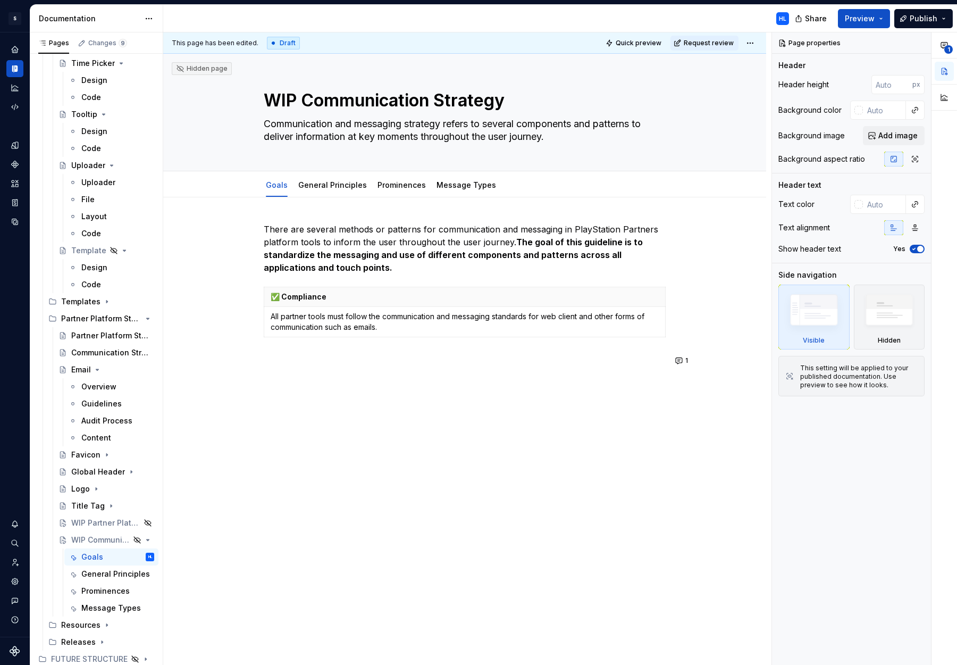
type textarea "*"
